Goal: Information Seeking & Learning: Understand process/instructions

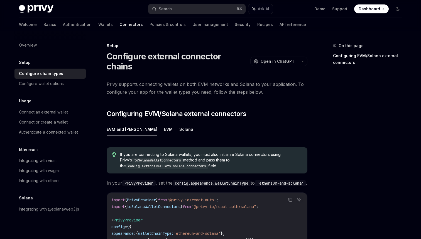
scroll to position [75, 0]
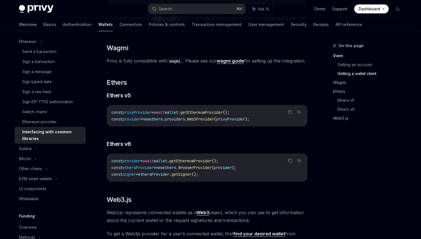
scroll to position [527, 0]
click at [214, 121] on span "Web3Provider" at bounding box center [200, 118] width 27 height 5
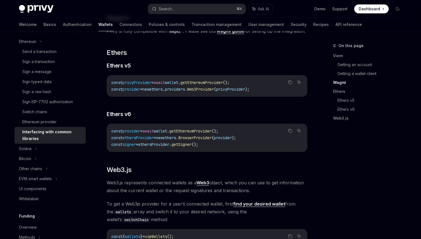
scroll to position [560, 0]
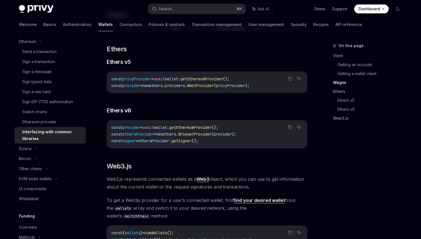
click at [207, 130] on span "getEthereumProvider" at bounding box center [190, 127] width 42 height 5
copy span "getEthereumProvider"
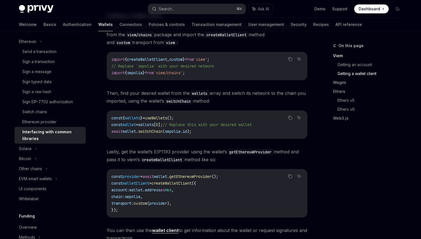
scroll to position [328, 0]
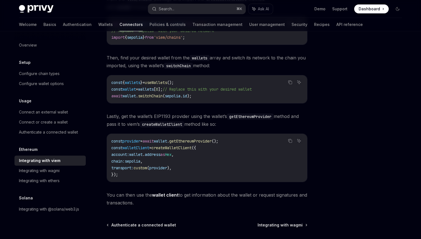
scroll to position [108, 0]
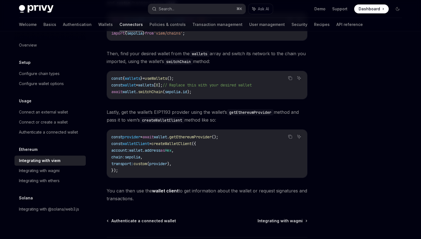
click at [199, 139] on span "getEthereumProvider" at bounding box center [190, 136] width 42 height 5
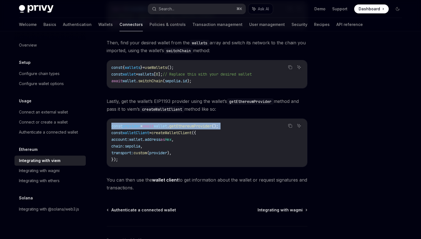
scroll to position [129, 0]
